Goal: Information Seeking & Learning: Learn about a topic

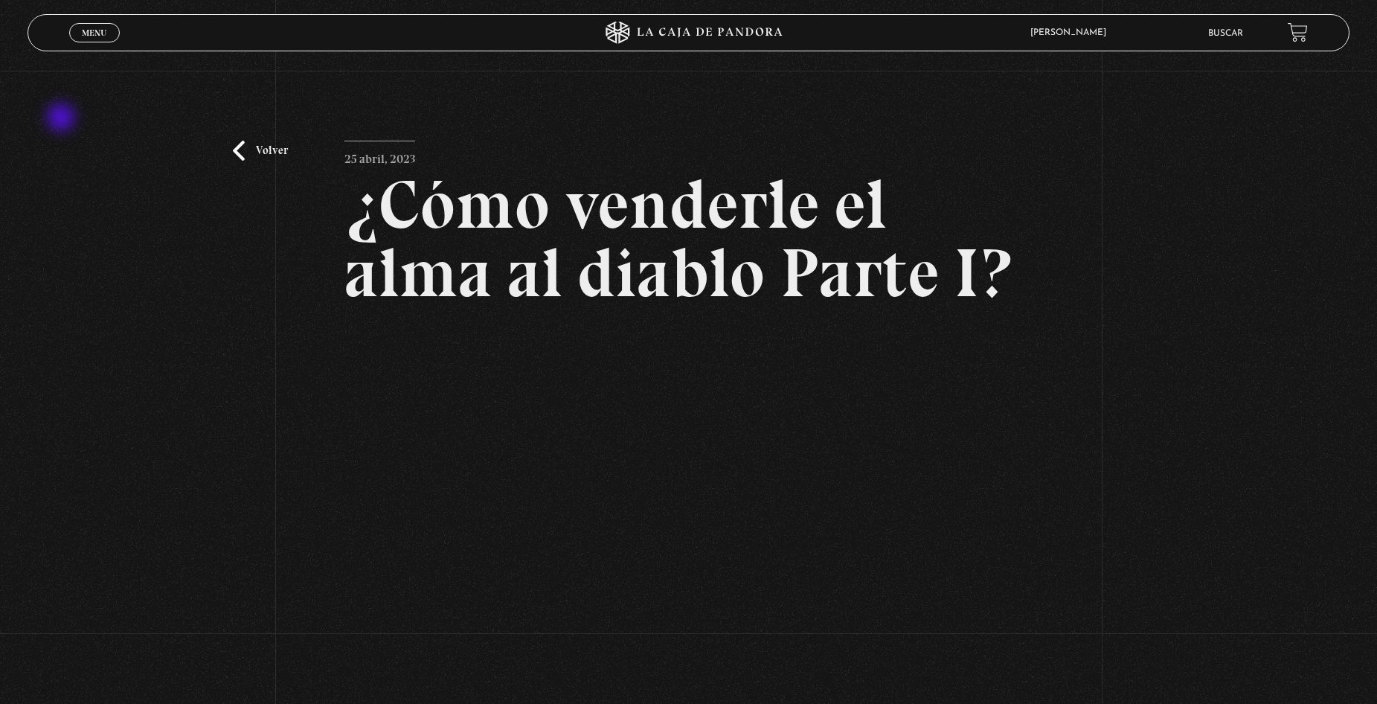
scroll to position [74, 0]
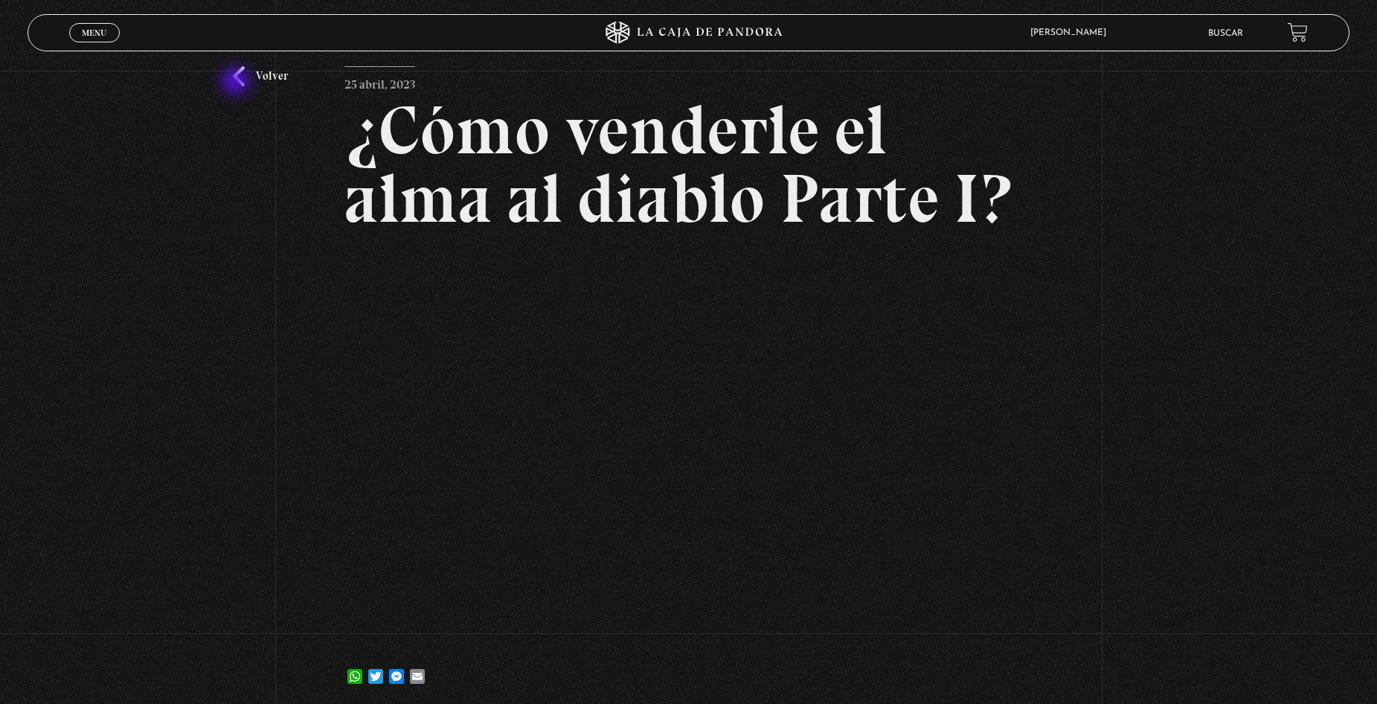
click at [237, 83] on link "Volver" at bounding box center [260, 76] width 55 height 20
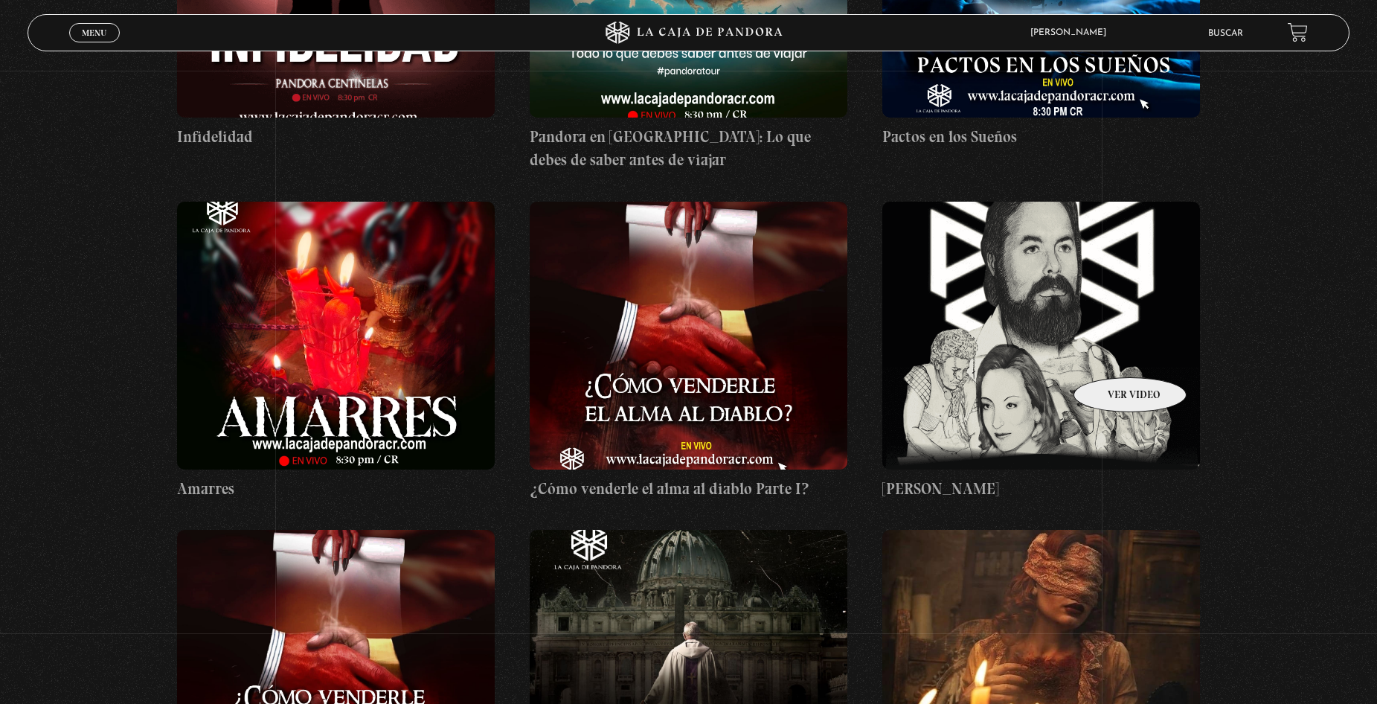
scroll to position [9004, 0]
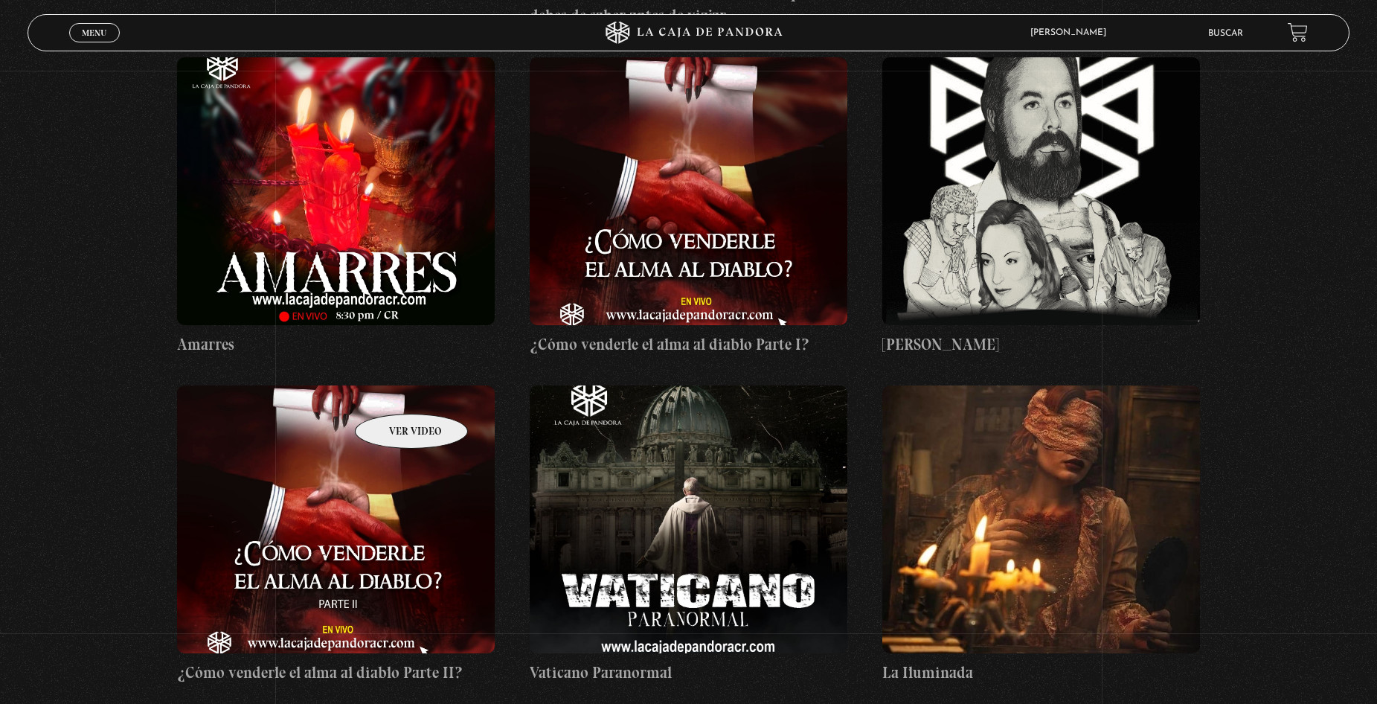
click at [393, 391] on figure at bounding box center [335, 519] width 317 height 268
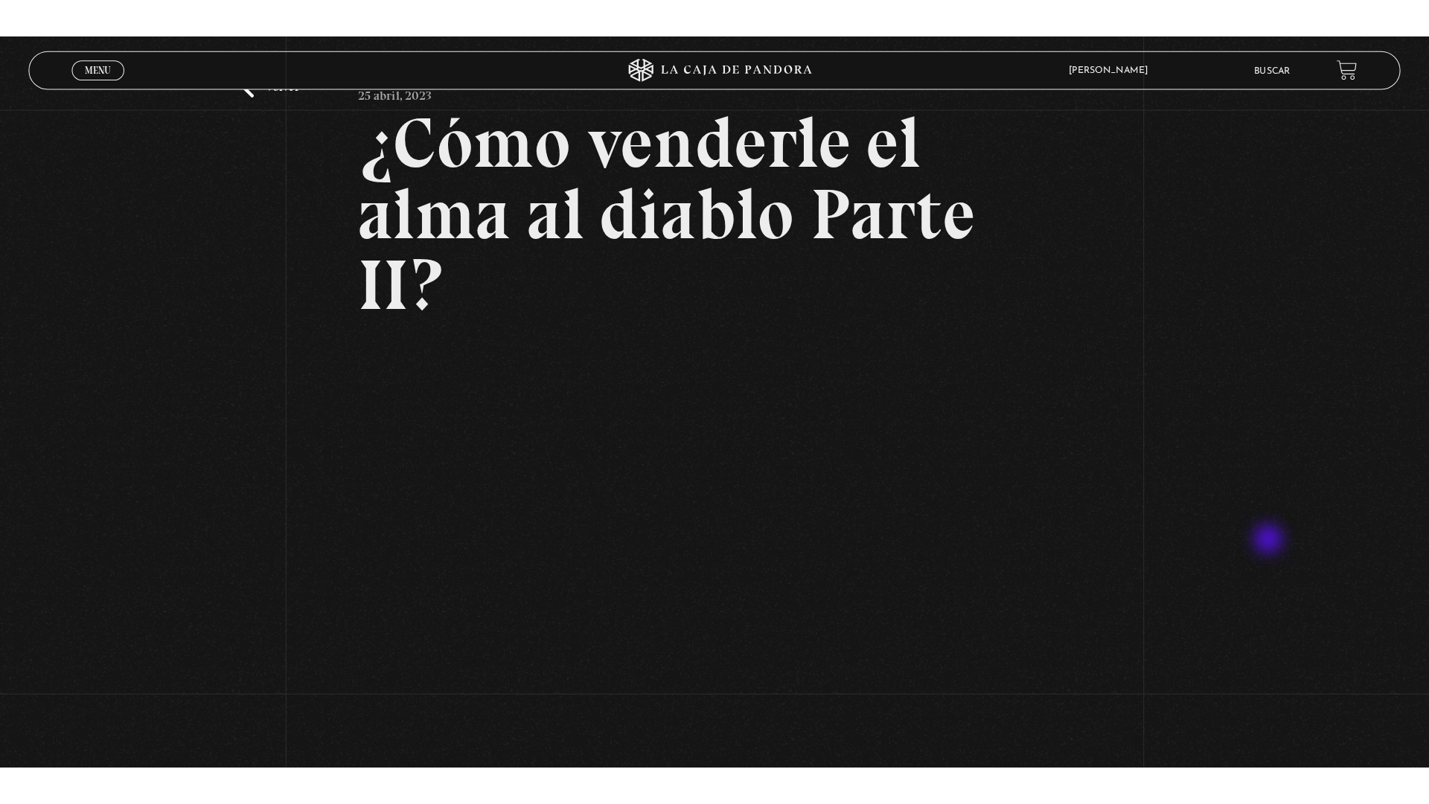
scroll to position [149, 0]
